Goal: Register for event/course

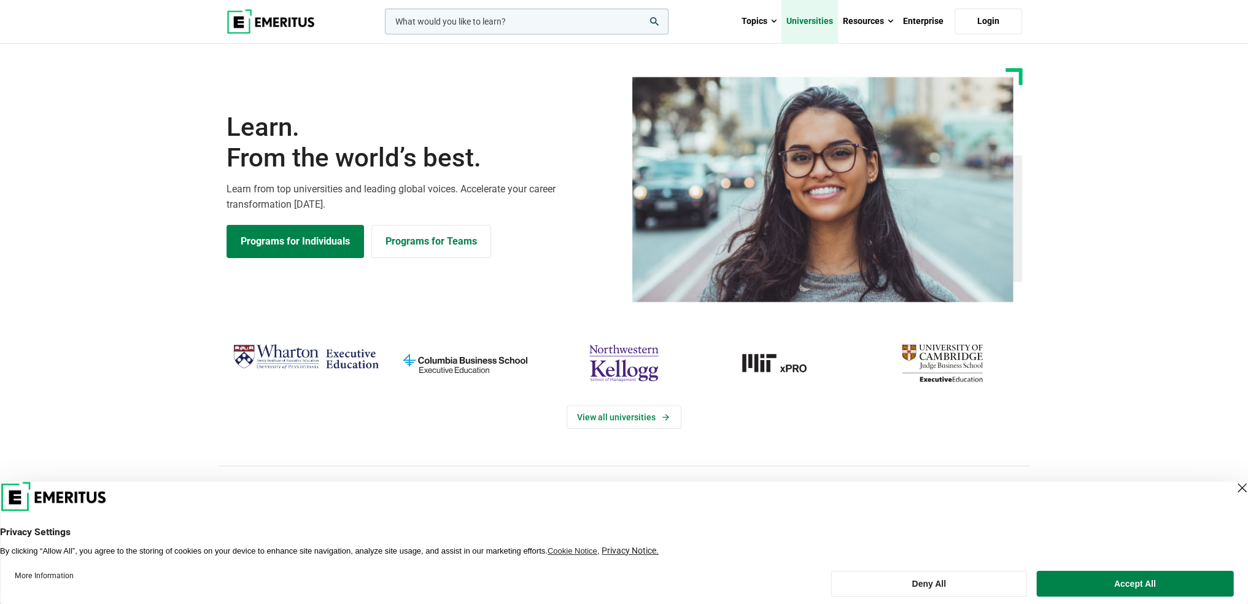
click at [798, 22] on link "Universities" at bounding box center [810, 21] width 56 height 43
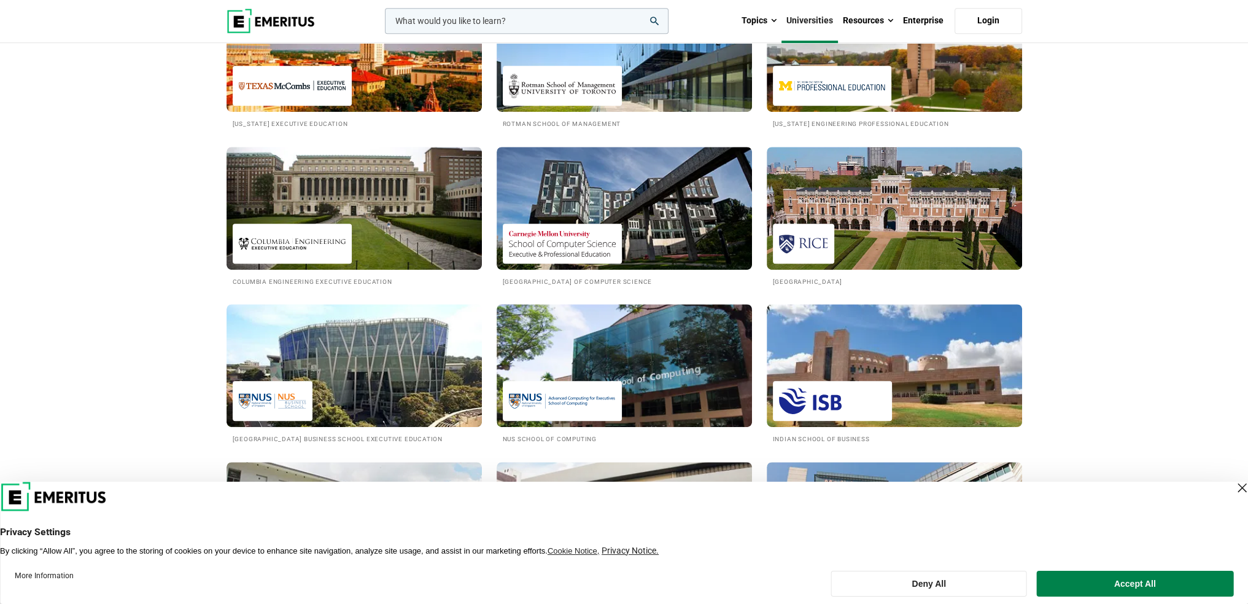
scroll to position [921, 0]
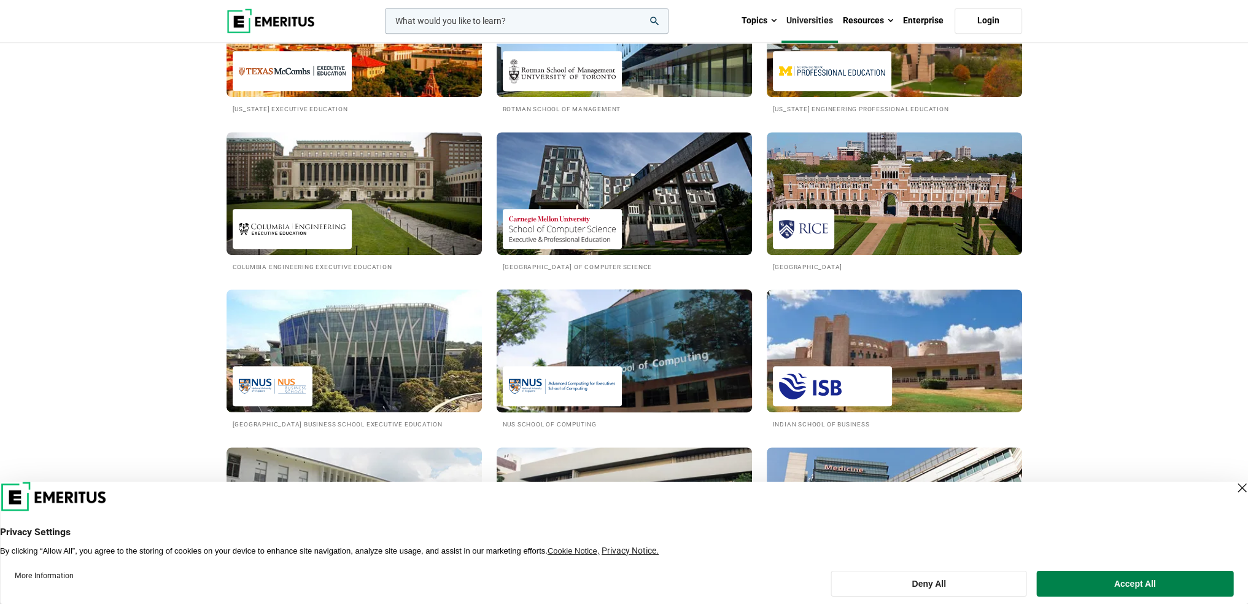
click at [624, 333] on img at bounding box center [624, 350] width 281 height 135
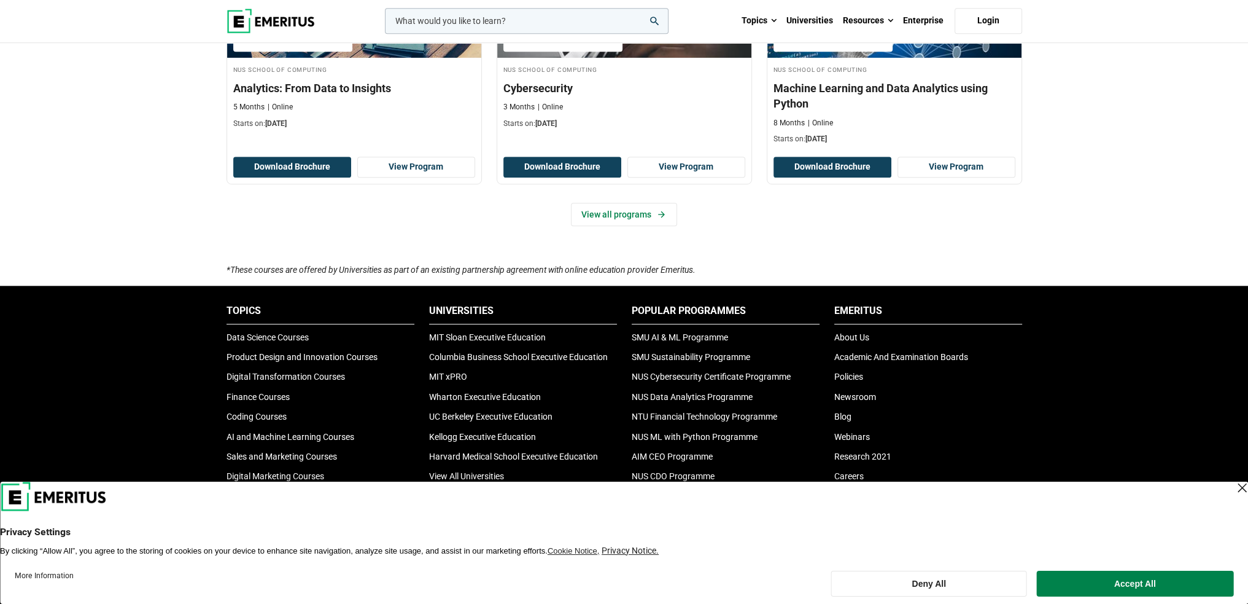
scroll to position [921, 0]
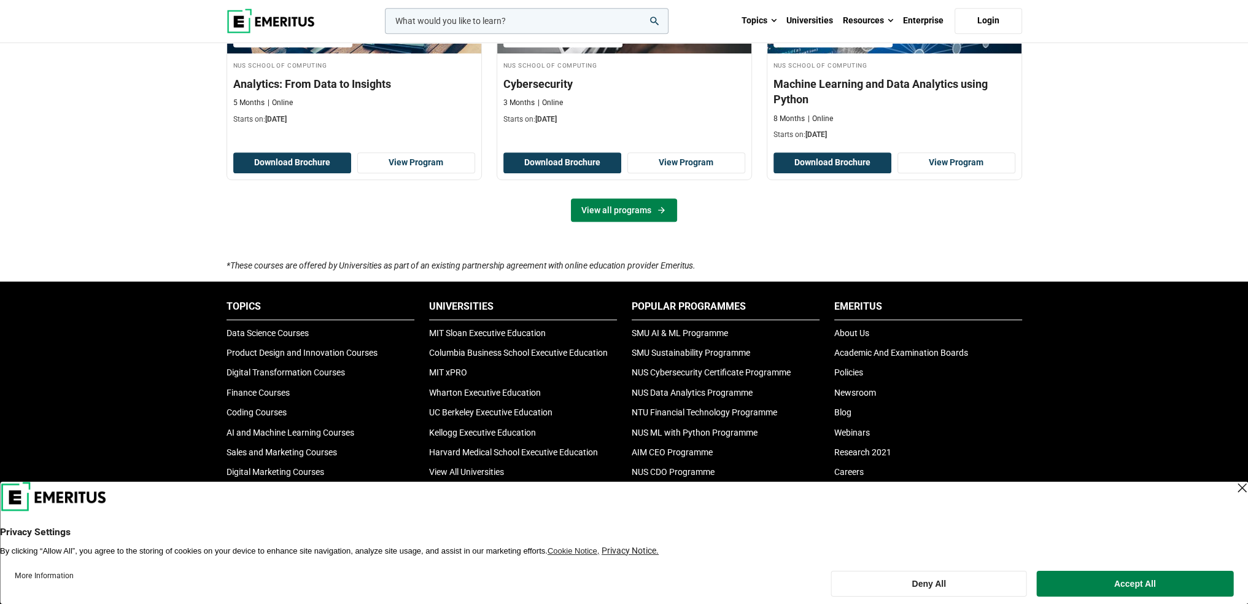
click at [604, 211] on link "View all programs" at bounding box center [624, 209] width 106 height 23
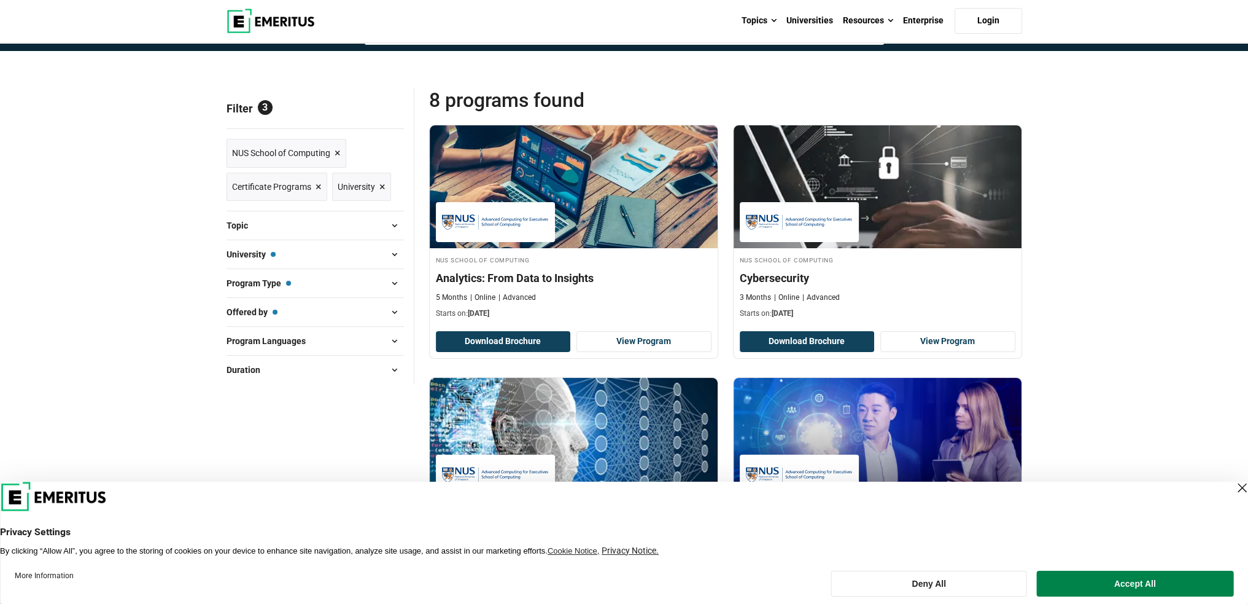
scroll to position [61, 0]
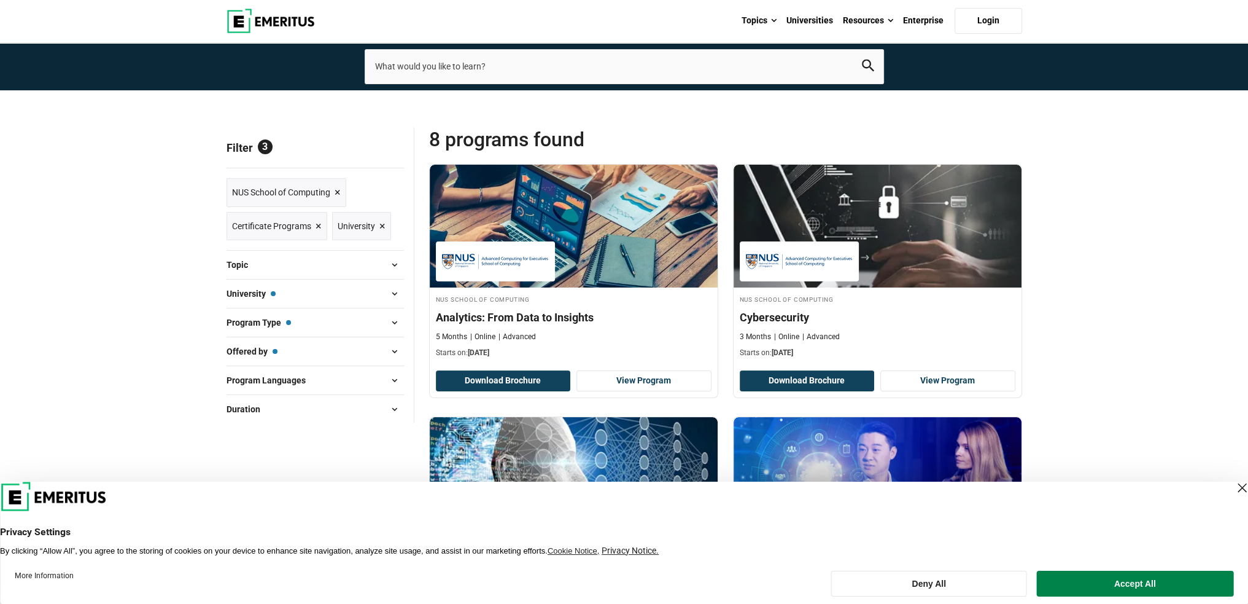
click at [337, 191] on span "×" at bounding box center [338, 193] width 6 height 18
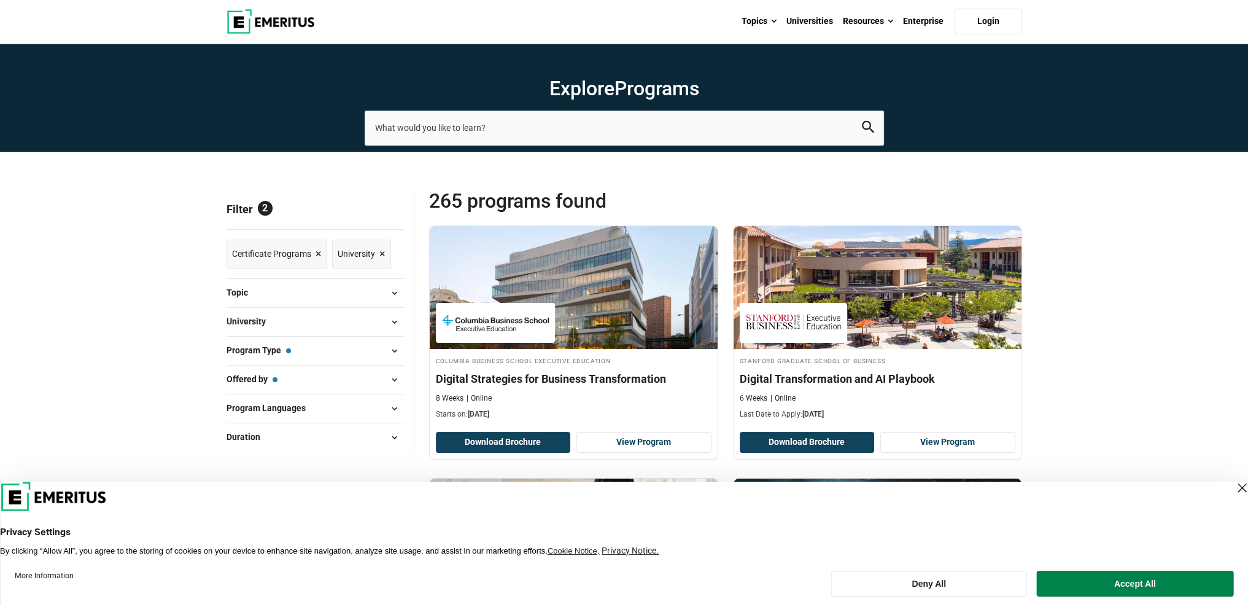
click at [319, 252] on span "×" at bounding box center [319, 254] width 6 height 18
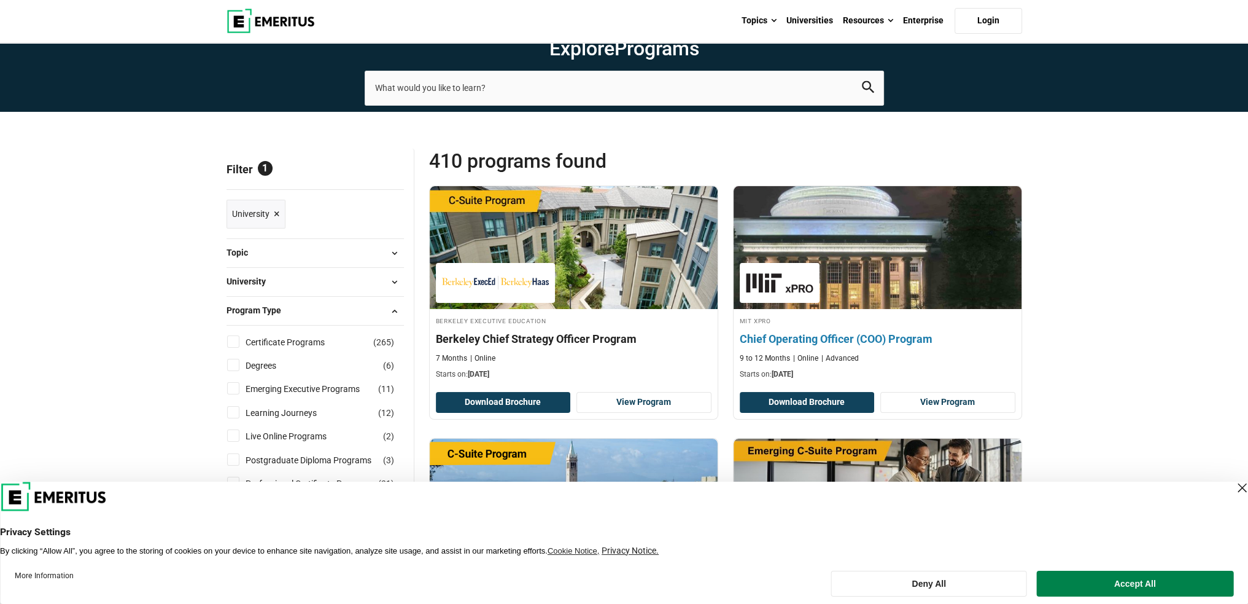
scroll to position [61, 0]
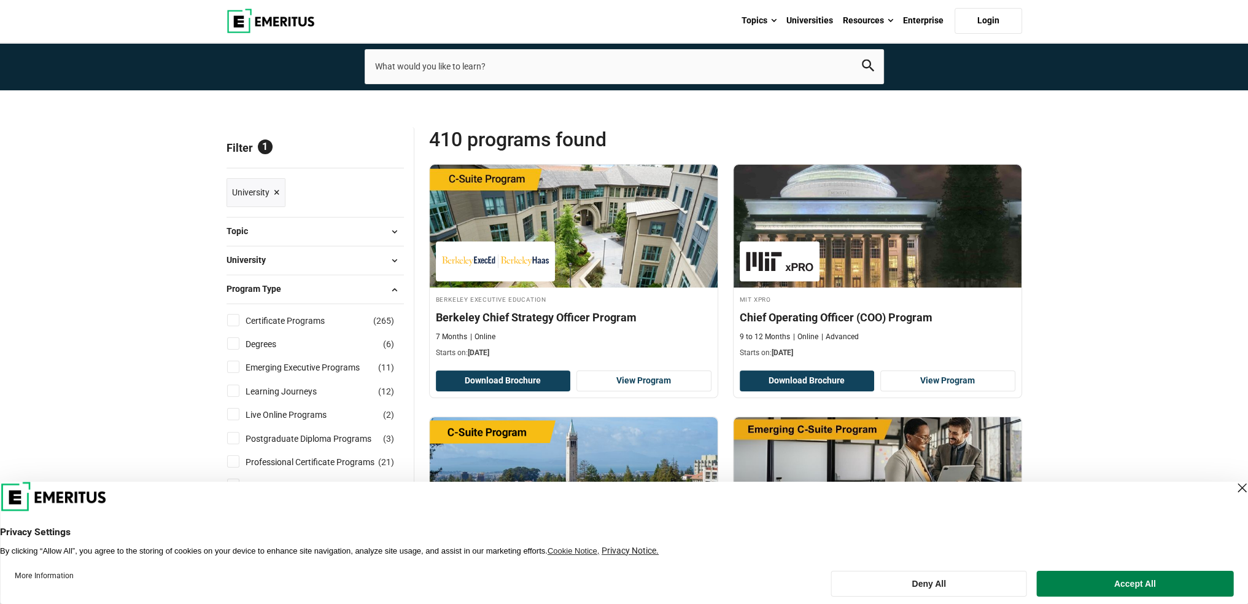
click at [355, 265] on button "University" at bounding box center [315, 260] width 177 height 18
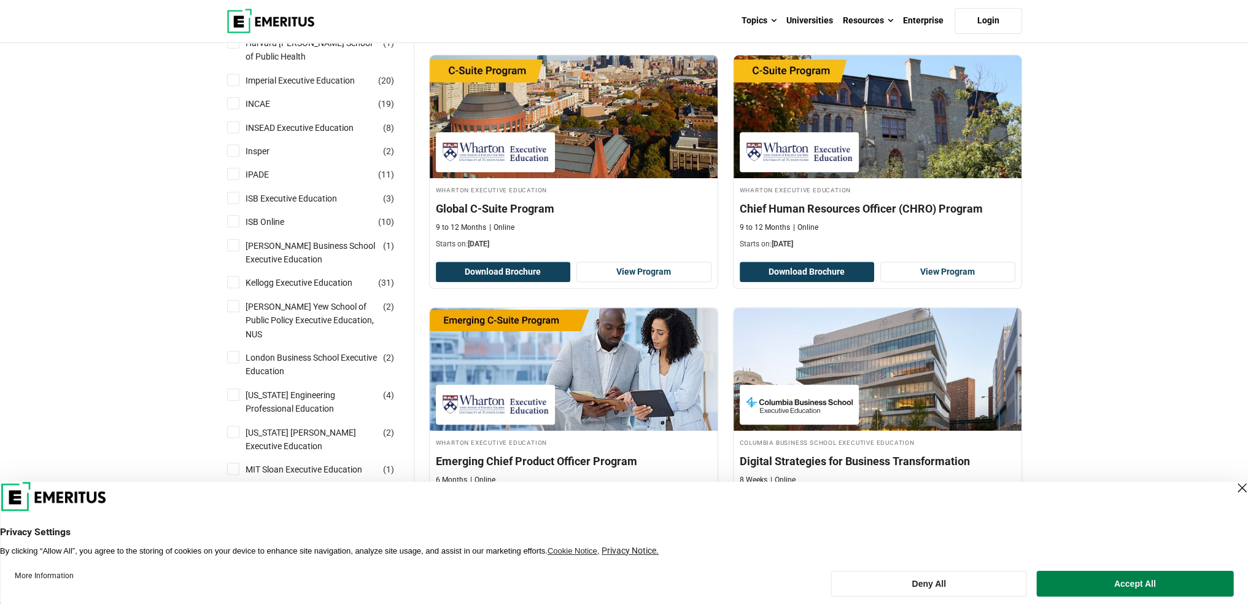
scroll to position [982, 0]
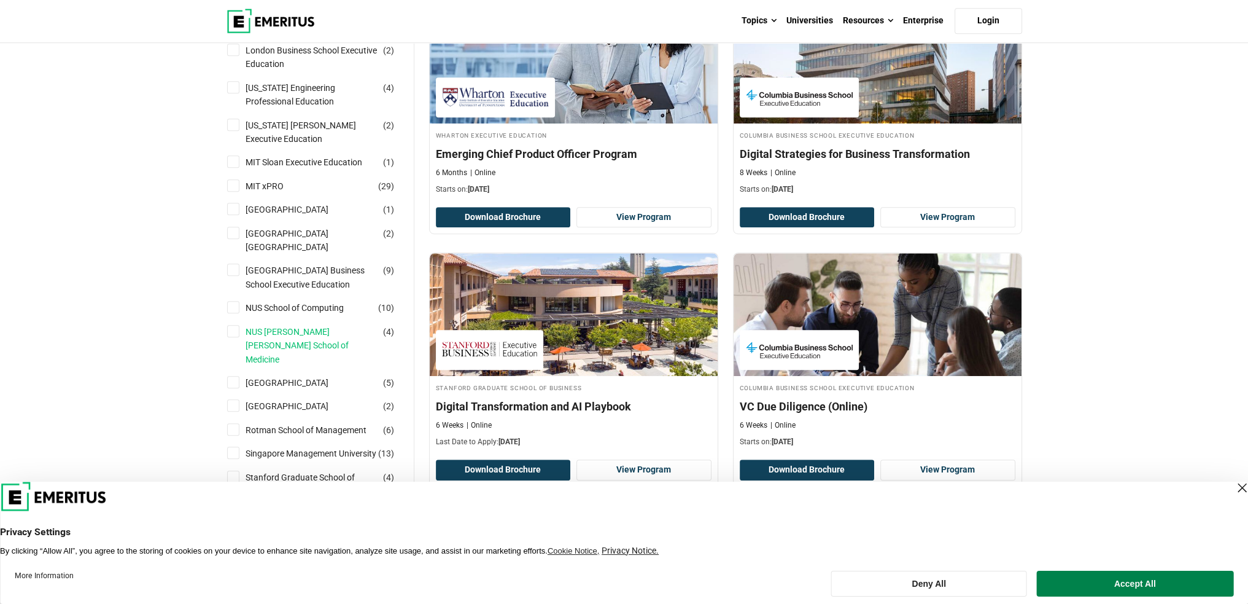
click at [308, 333] on link "NUS [PERSON_NAME] [PERSON_NAME] School of Medicine" at bounding box center [324, 345] width 157 height 41
checkbox input "true"
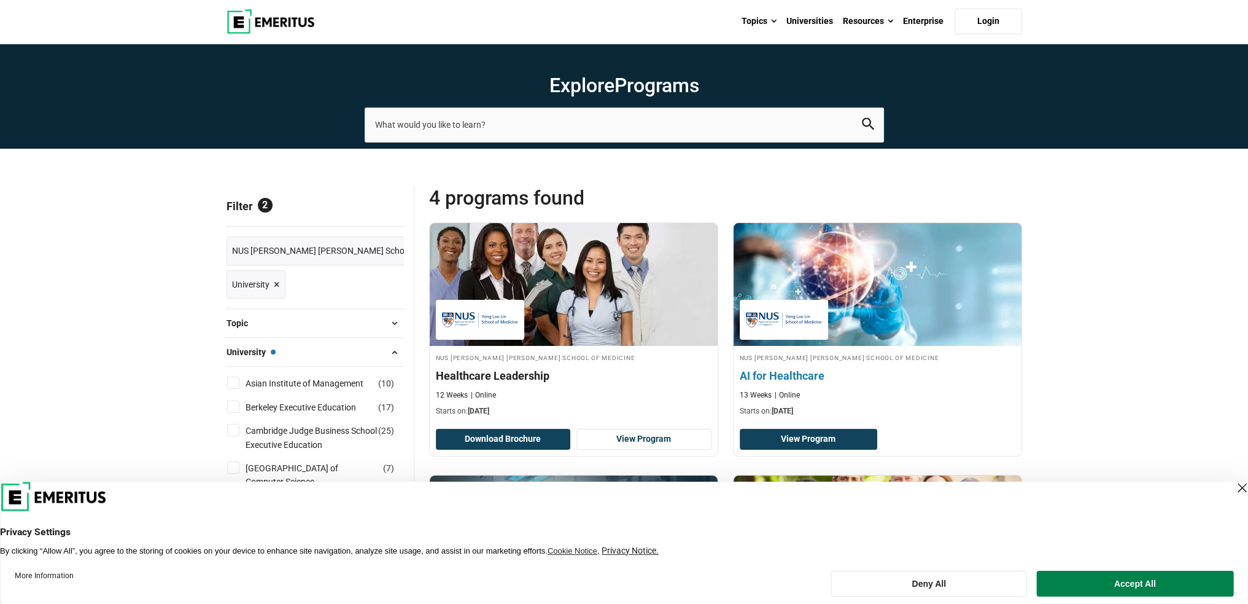
scroll to position [123, 0]
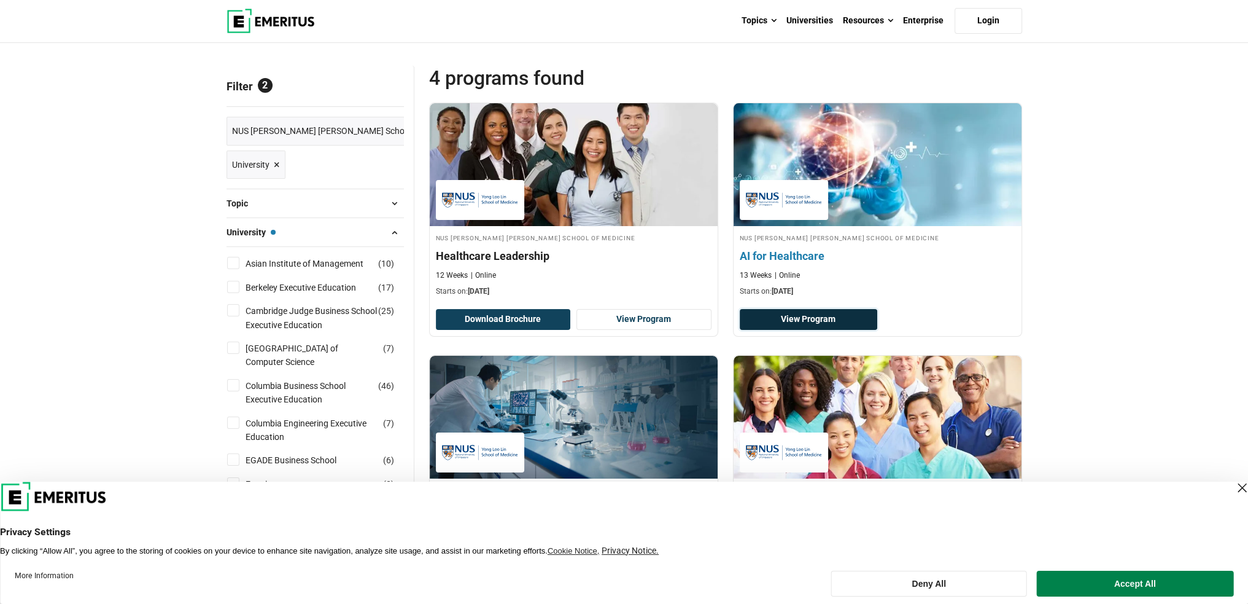
click at [843, 312] on link "View Program" at bounding box center [809, 319] width 138 height 21
